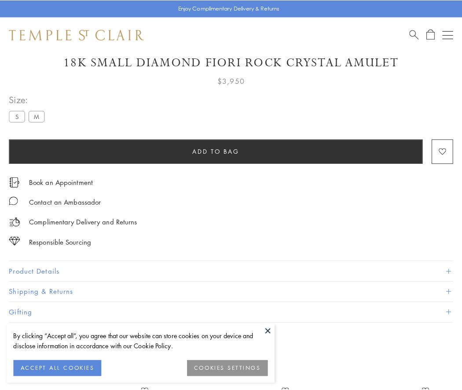
scroll to position [27, 0]
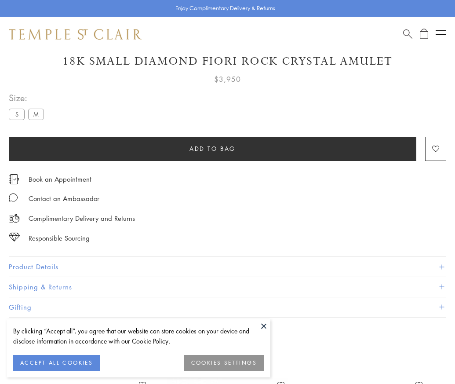
click at [212, 148] on span "Add to bag" at bounding box center [213, 149] width 46 height 10
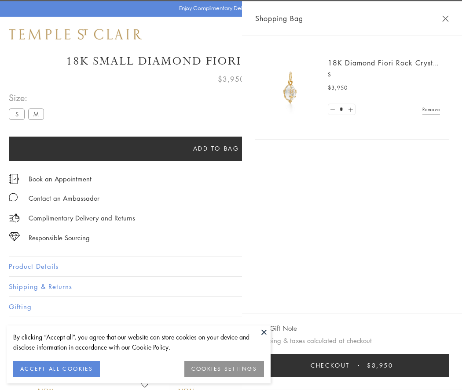
click at [449, 366] on button "Checkout $3,950" at bounding box center [351, 365] width 193 height 23
